Goal: Information Seeking & Learning: Compare options

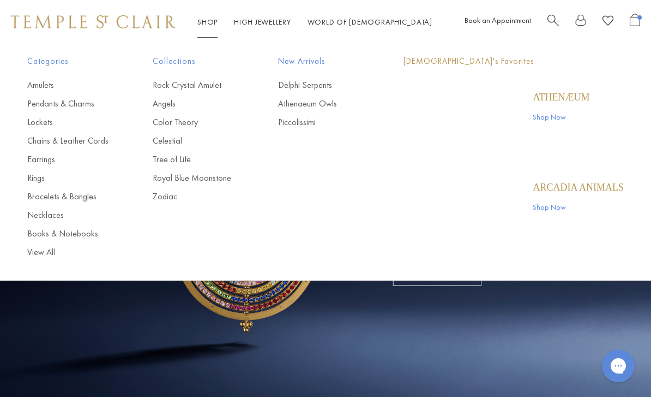
click at [209, 26] on link "Shop Shop" at bounding box center [207, 22] width 20 height 10
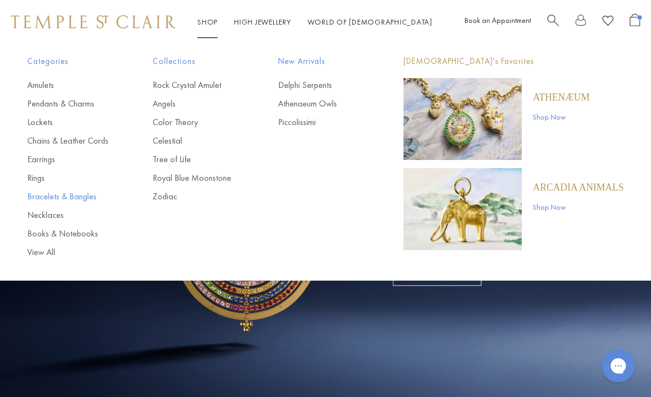
click at [72, 197] on link "Bracelets & Bangles" at bounding box center [68, 196] width 82 height 12
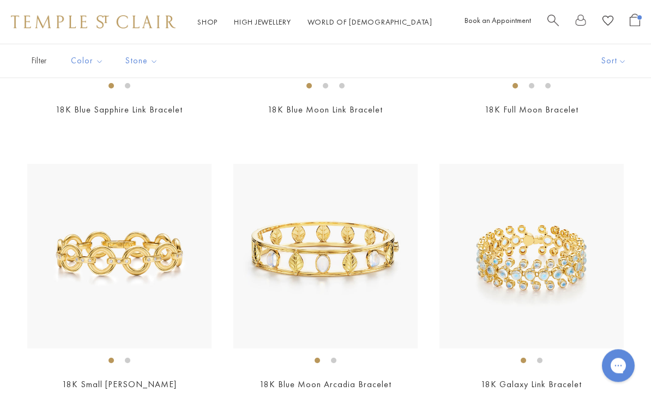
scroll to position [2496, 0]
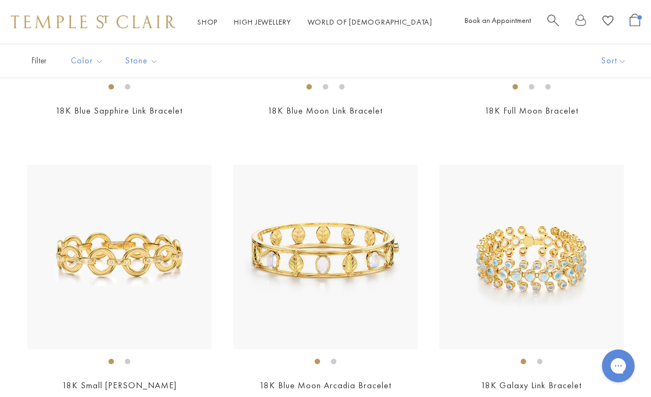
click at [158, 265] on img at bounding box center [119, 257] width 184 height 184
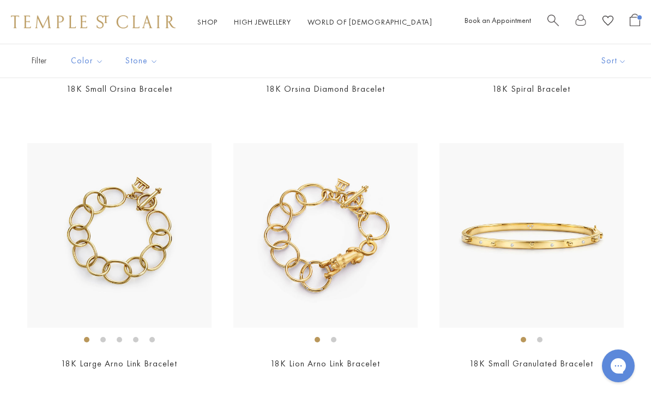
scroll to position [1696, 0]
click at [340, 218] on img at bounding box center [325, 234] width 184 height 184
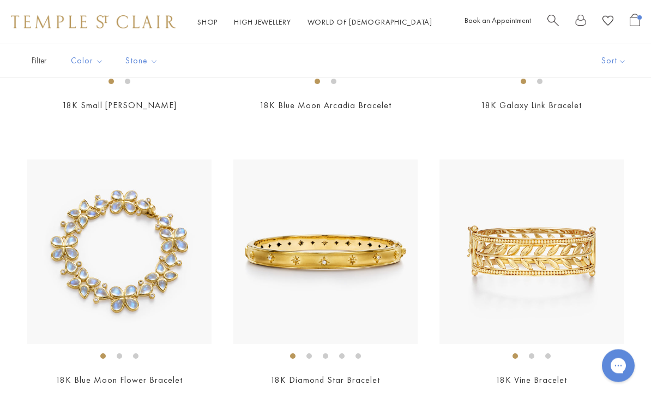
scroll to position [2814, 0]
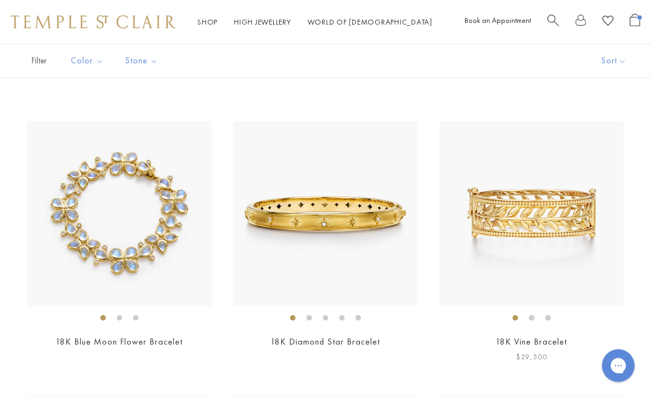
click at [558, 208] on img at bounding box center [532, 214] width 184 height 184
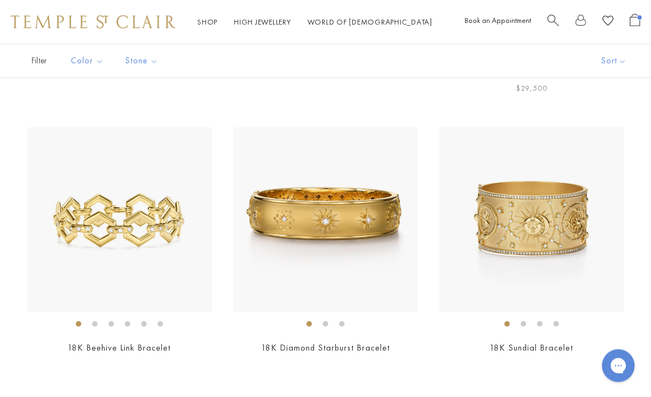
scroll to position [3082, 0]
click at [368, 221] on img at bounding box center [325, 220] width 184 height 184
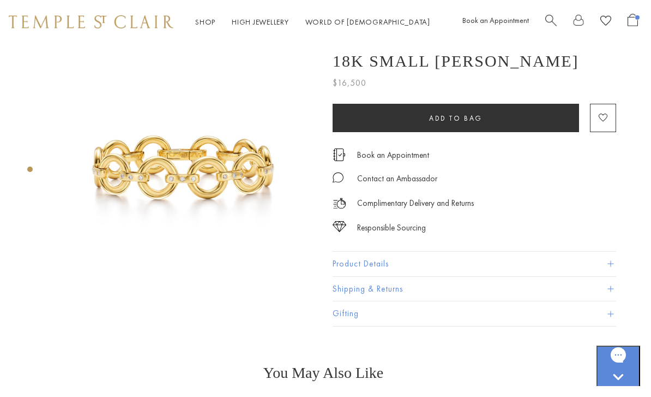
scroll to position [0, 2]
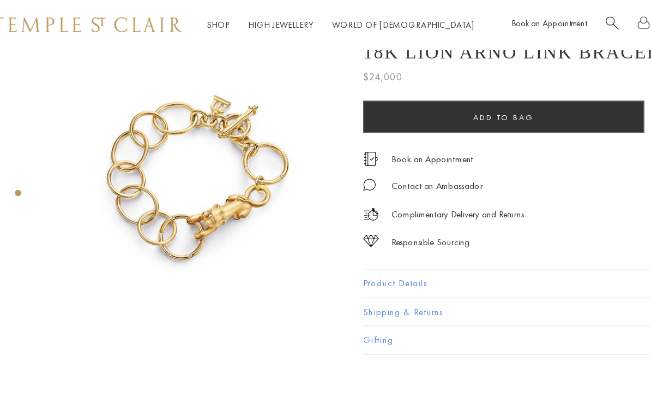
scroll to position [13, 2]
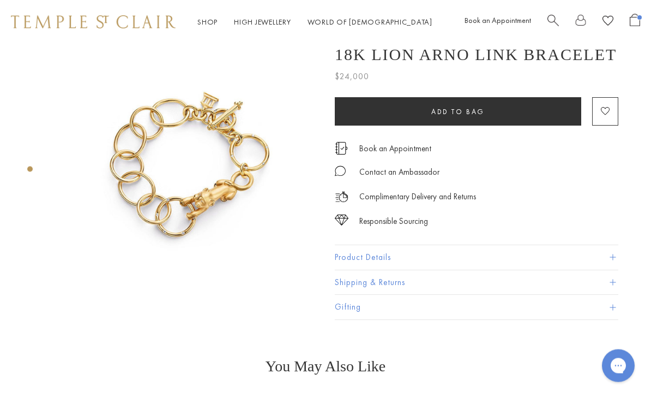
scroll to position [10, 0]
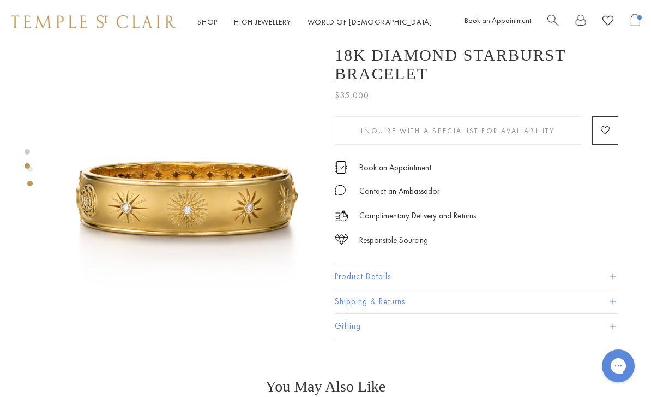
scroll to position [249, 0]
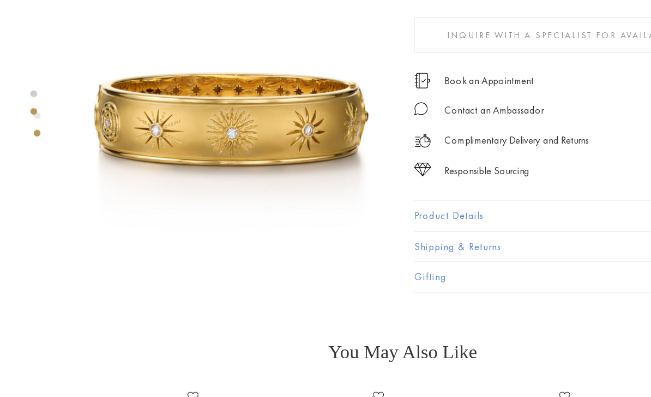
scroll to position [287, 0]
